Goal: Find specific page/section: Find specific page/section

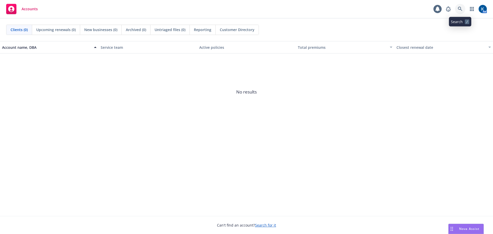
click at [460, 10] on icon at bounding box center [460, 9] width 5 height 5
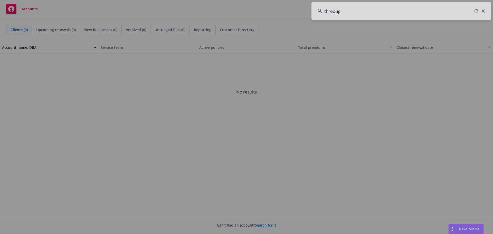
type input "thredup"
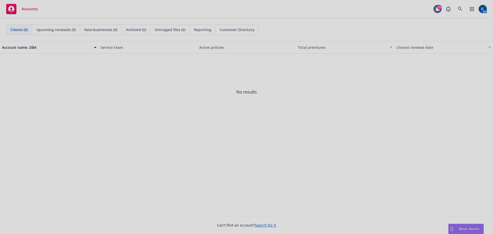
click at [390, 42] on div at bounding box center [246, 117] width 493 height 234
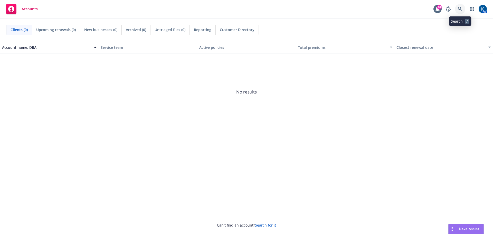
click at [460, 11] on icon at bounding box center [460, 9] width 5 height 5
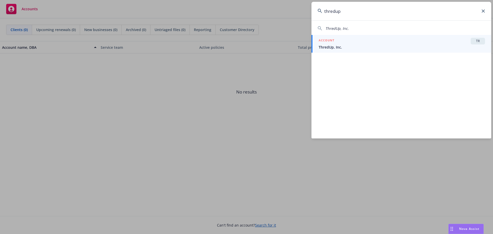
type input "thredup"
click at [342, 47] on span "ThredUp, Inc." at bounding box center [402, 46] width 166 height 5
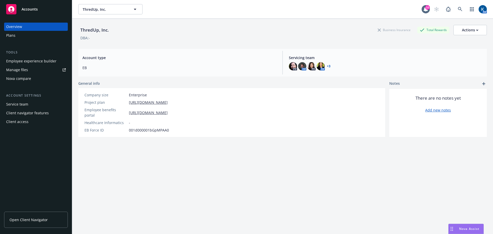
click at [41, 219] on span "Open Client Navigator" at bounding box center [29, 219] width 38 height 5
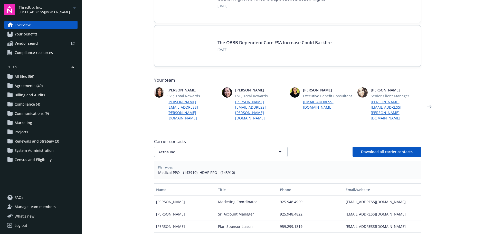
scroll to position [77, 0]
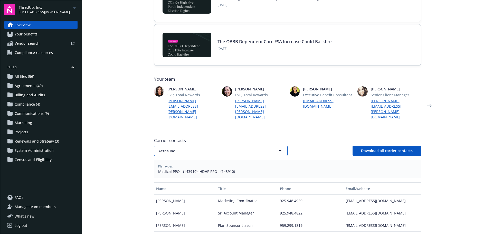
click at [185, 148] on span "Aetna Inc" at bounding box center [211, 150] width 107 height 5
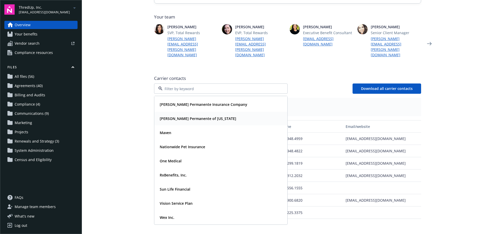
scroll to position [154, 0]
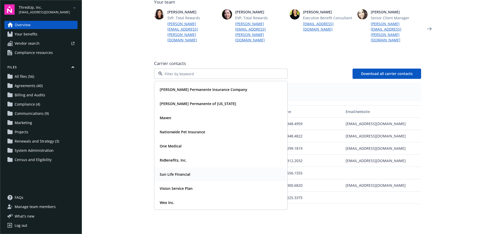
click at [178, 172] on strong "Sun Life Financial" at bounding box center [175, 174] width 31 height 5
